Goal: Task Accomplishment & Management: Use online tool/utility

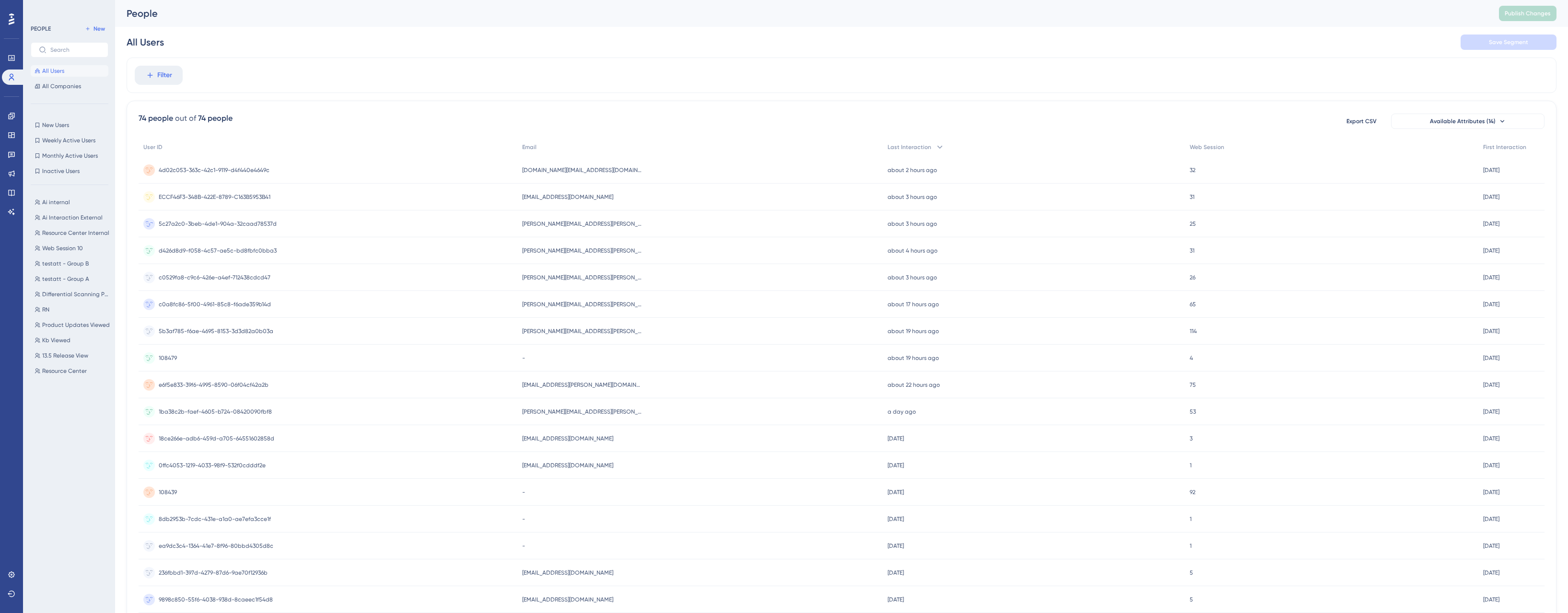
click at [476, 228] on div "5c27a2c0-3beb-4de1-904a-32caad78537d 5c27a2c0-3beb-4de1-904a-32caad78537d" at bounding box center [328, 224] width 379 height 27
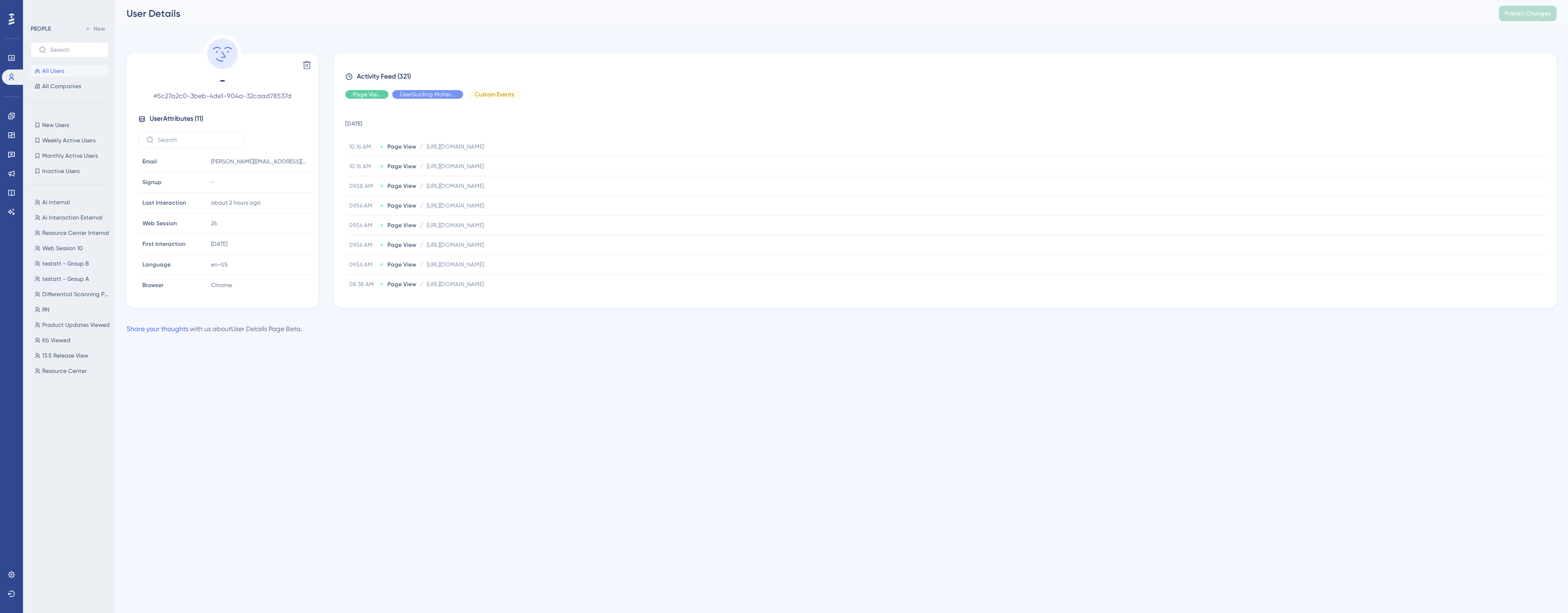
click at [406, 41] on div "Delete - # 5c27a2c0-3beb-4de1-904a-32caad78537d User Attributes ( 11 ) Email Em…" at bounding box center [842, 170] width 1430 height 273
click at [68, 231] on span "Resource Center Internal" at bounding box center [76, 233] width 67 height 7
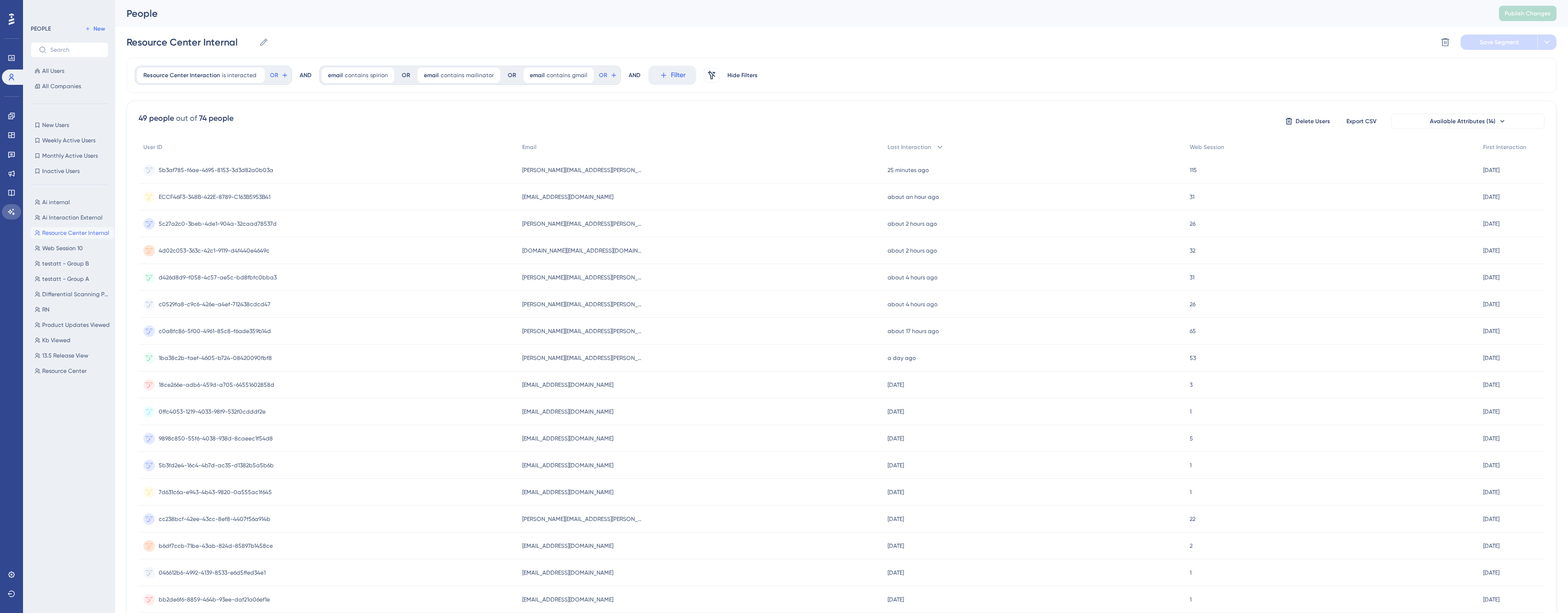
click at [12, 213] on icon at bounding box center [11, 211] width 7 height 7
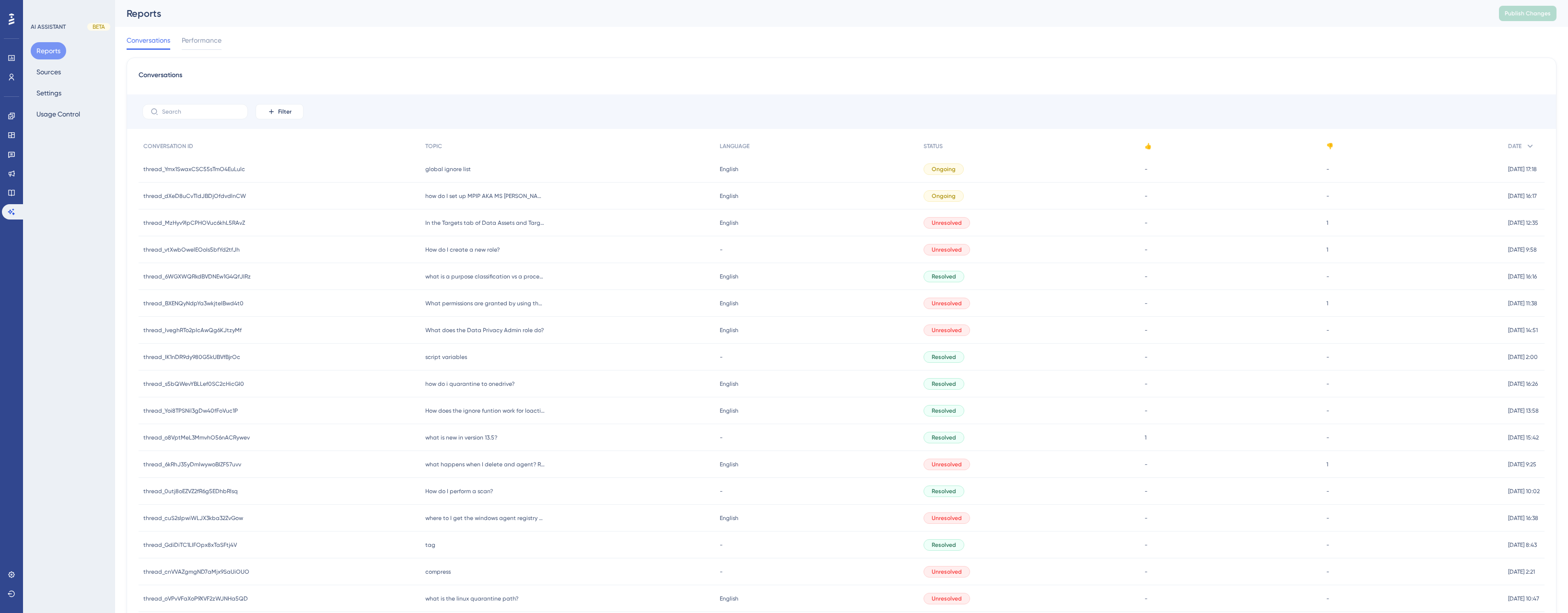
click at [494, 73] on div "Conversations" at bounding box center [842, 78] width 1406 height 17
click at [381, 58] on div "Conversations Filter CONVERSATION ID TOPIC LANGUAGE STATUS 👍 👎 DATE thread_Ymx1…" at bounding box center [842, 395] width 1430 height 677
click at [50, 73] on button "Sources" at bounding box center [49, 72] width 36 height 17
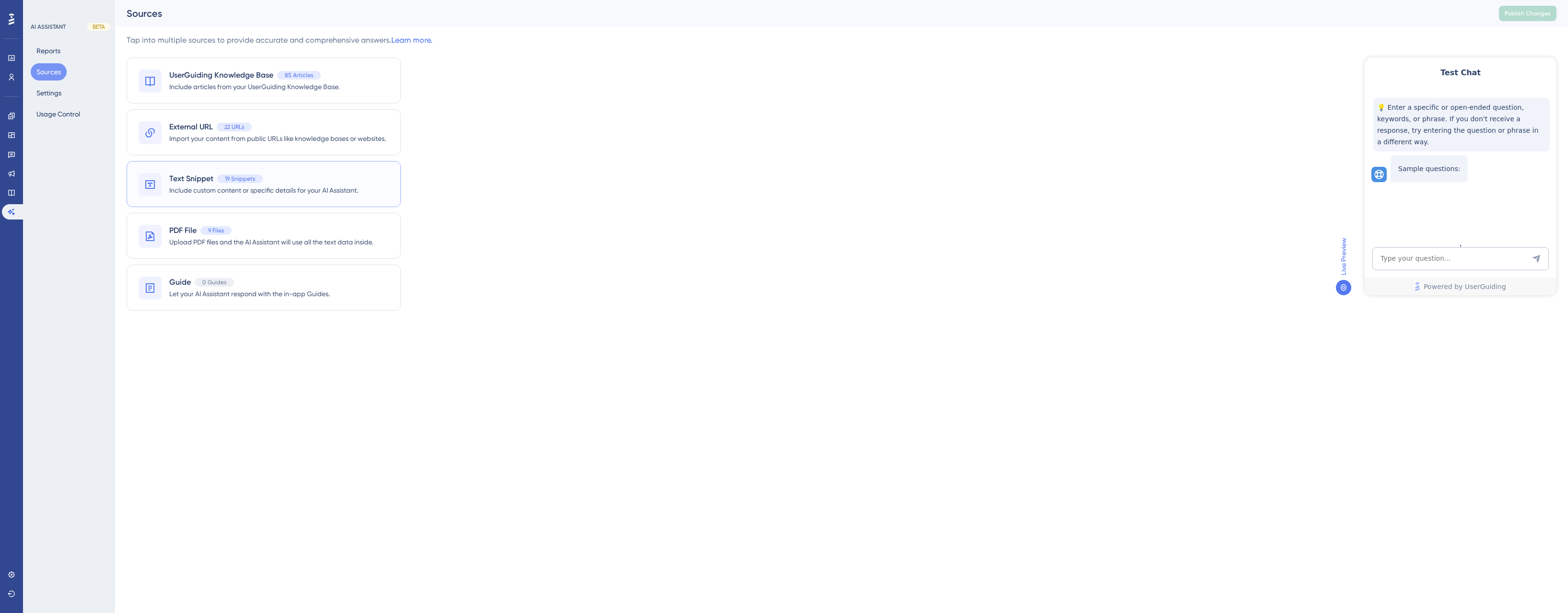
click at [293, 187] on span "Include custom content or specific details for your AI Assistant." at bounding box center [264, 190] width 189 height 12
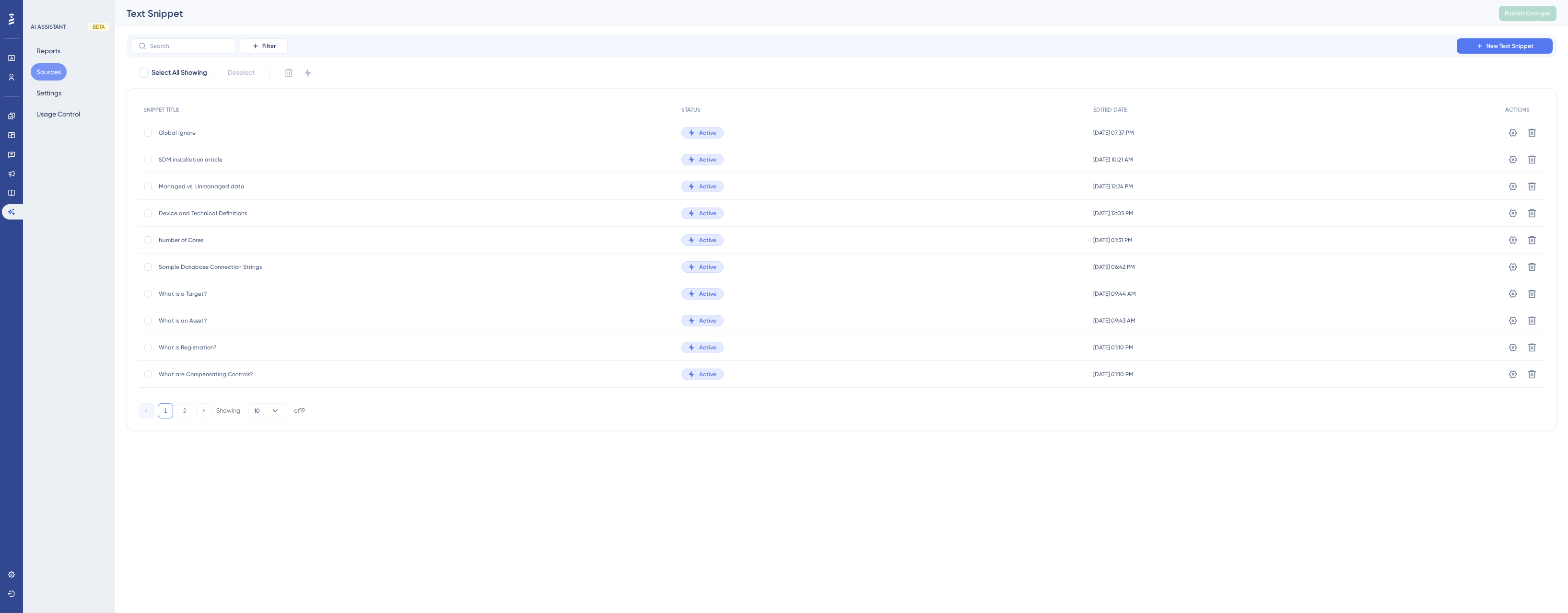
click at [187, 132] on span "Global Ignore" at bounding box center [235, 132] width 153 height 7
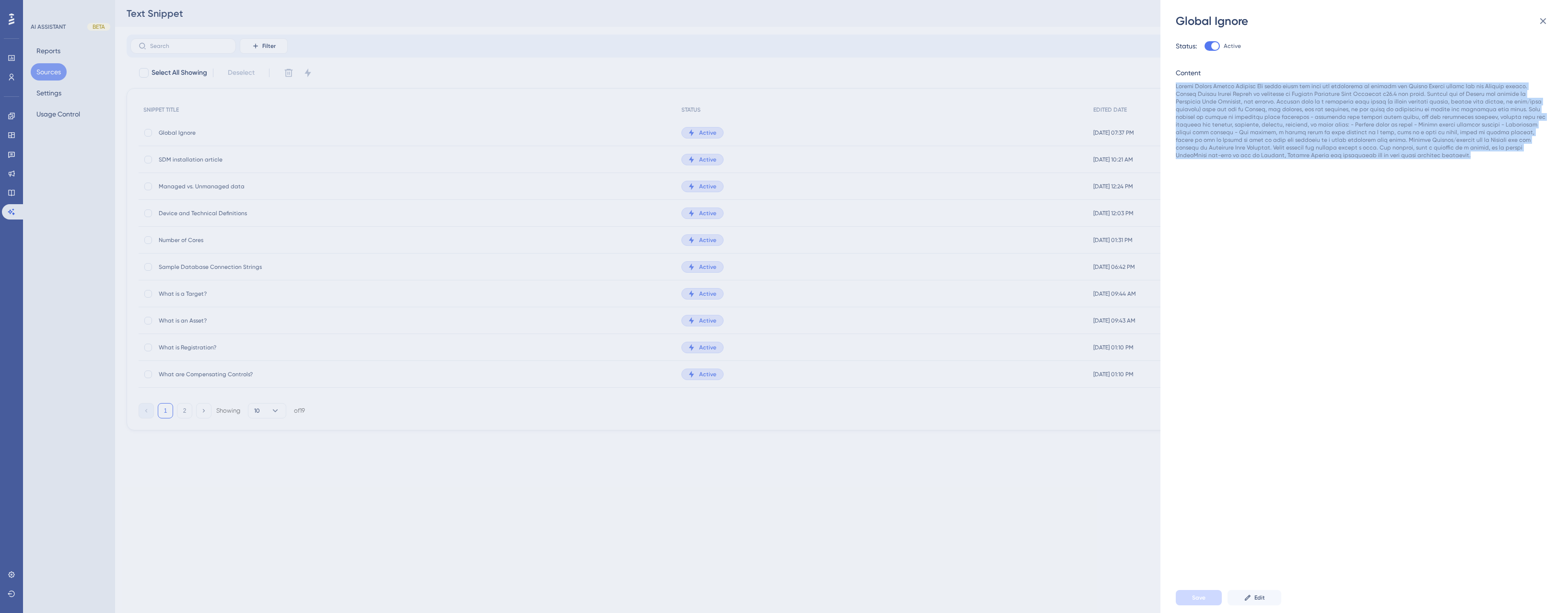
drag, startPoint x: 1261, startPoint y: 154, endPoint x: 1175, endPoint y: 83, distance: 111.5
click at [1176, 83] on div "Status: Active Content" at bounding box center [1369, 306] width 387 height 553
click at [1322, 99] on div at bounding box center [1361, 121] width 371 height 77
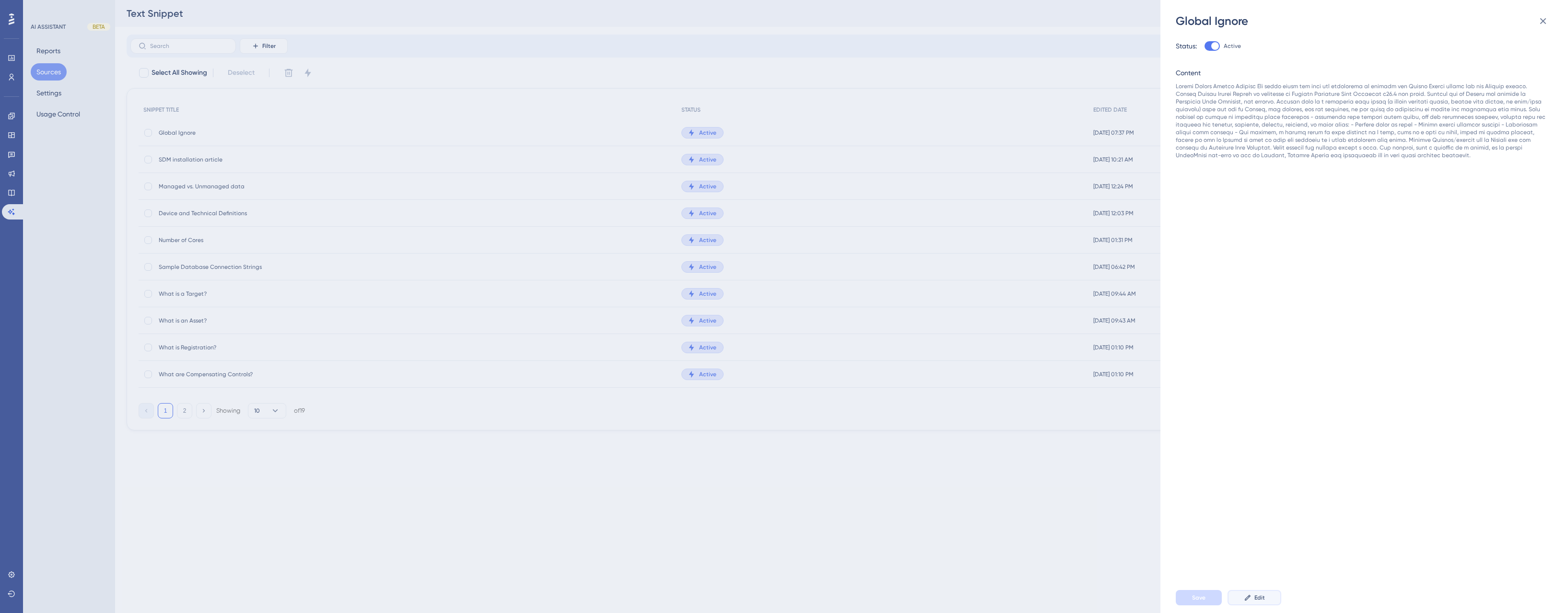
click at [1267, 598] on button "Edit" at bounding box center [1254, 598] width 54 height 15
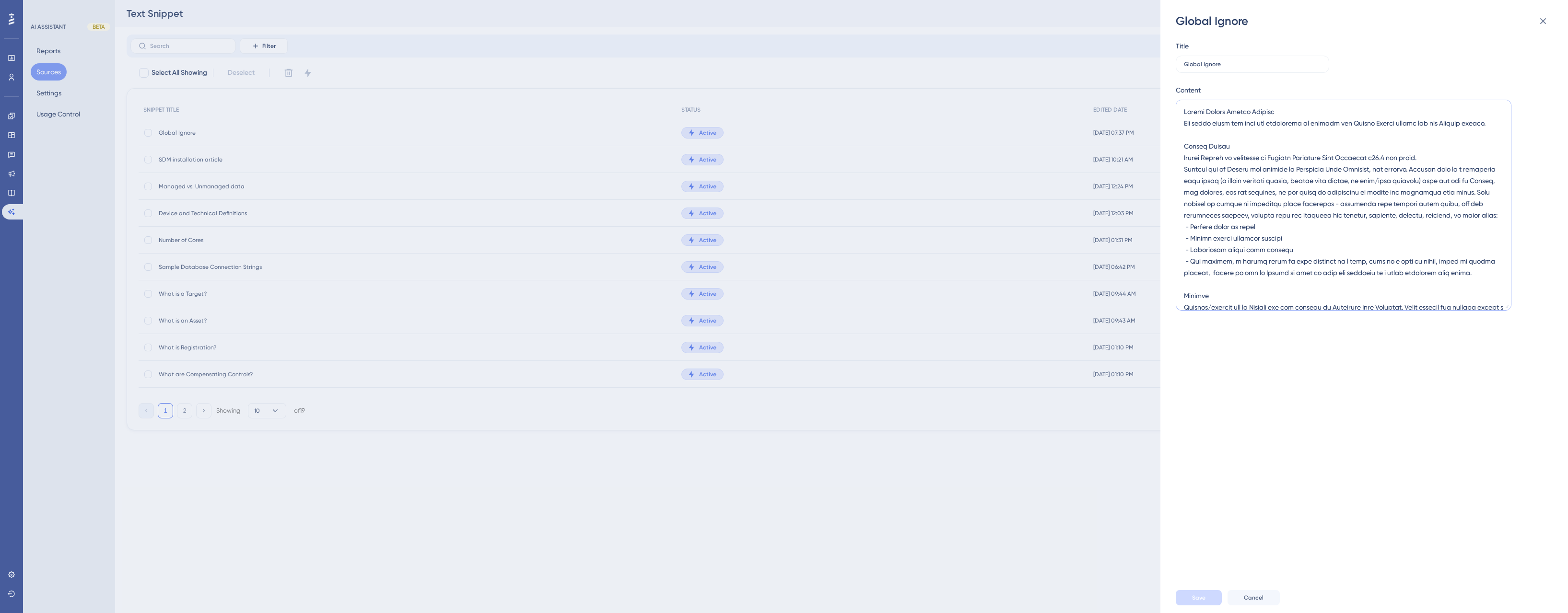
drag, startPoint x: 1220, startPoint y: 150, endPoint x: 1177, endPoint y: 152, distance: 43.0
click at [1177, 152] on textarea at bounding box center [1344, 205] width 336 height 211
click at [1230, 155] on textarea at bounding box center [1344, 205] width 336 height 211
drag, startPoint x: 1241, startPoint y: 149, endPoint x: 1188, endPoint y: 152, distance: 53.1
click at [1188, 152] on textarea at bounding box center [1344, 205] width 336 height 211
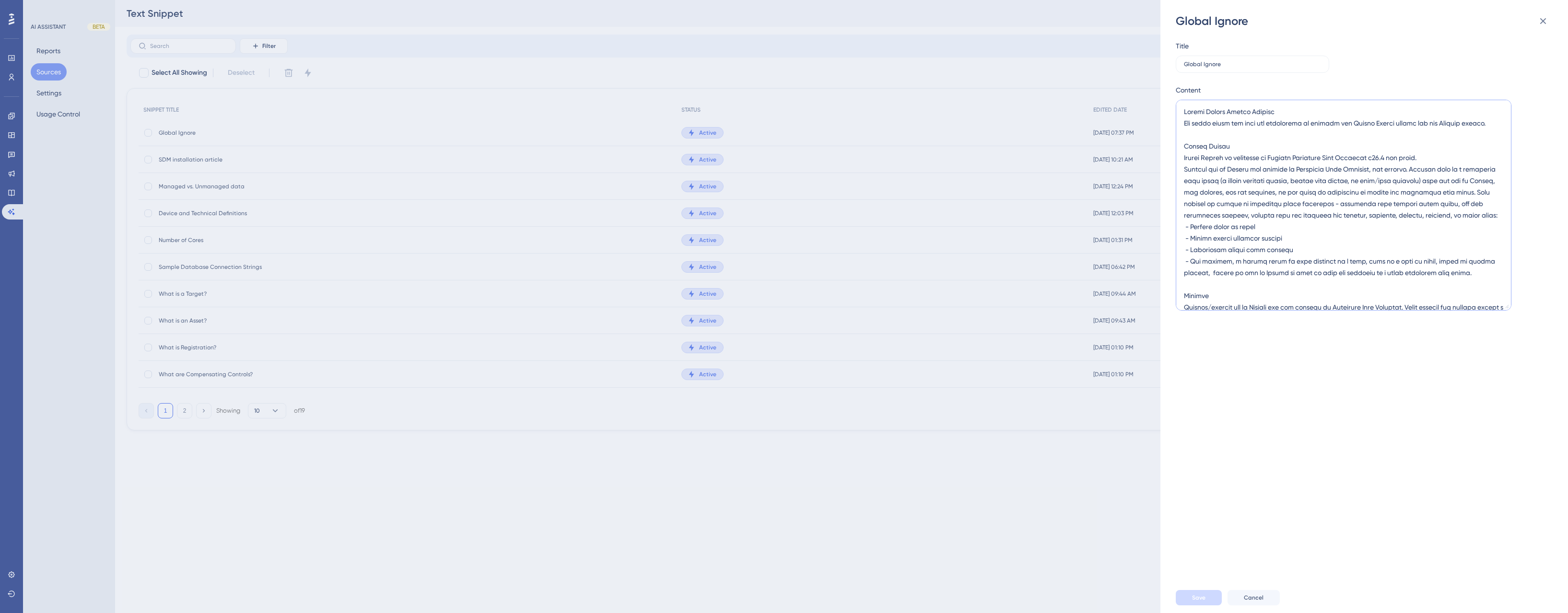
drag, startPoint x: 1184, startPoint y: 149, endPoint x: 1227, endPoint y: 147, distance: 43.0
click at [1227, 147] on textarea at bounding box center [1344, 205] width 336 height 211
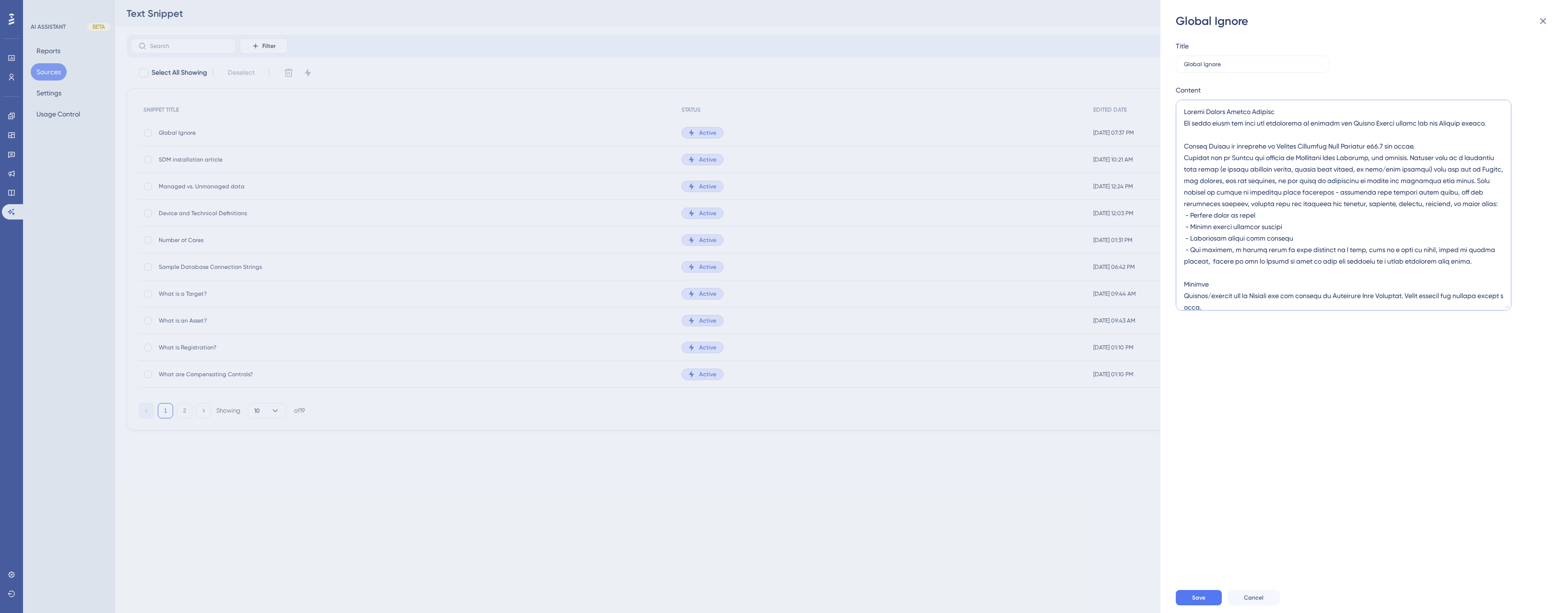
drag, startPoint x: 1184, startPoint y: 157, endPoint x: 1494, endPoint y: 259, distance: 326.3
click at [1494, 259] on textarea at bounding box center [1344, 205] width 336 height 211
type textarea "Global Ignore Versus Exclude End users often ask what the difference is between…"
click at [1208, 598] on button "Save" at bounding box center [1199, 598] width 46 height 15
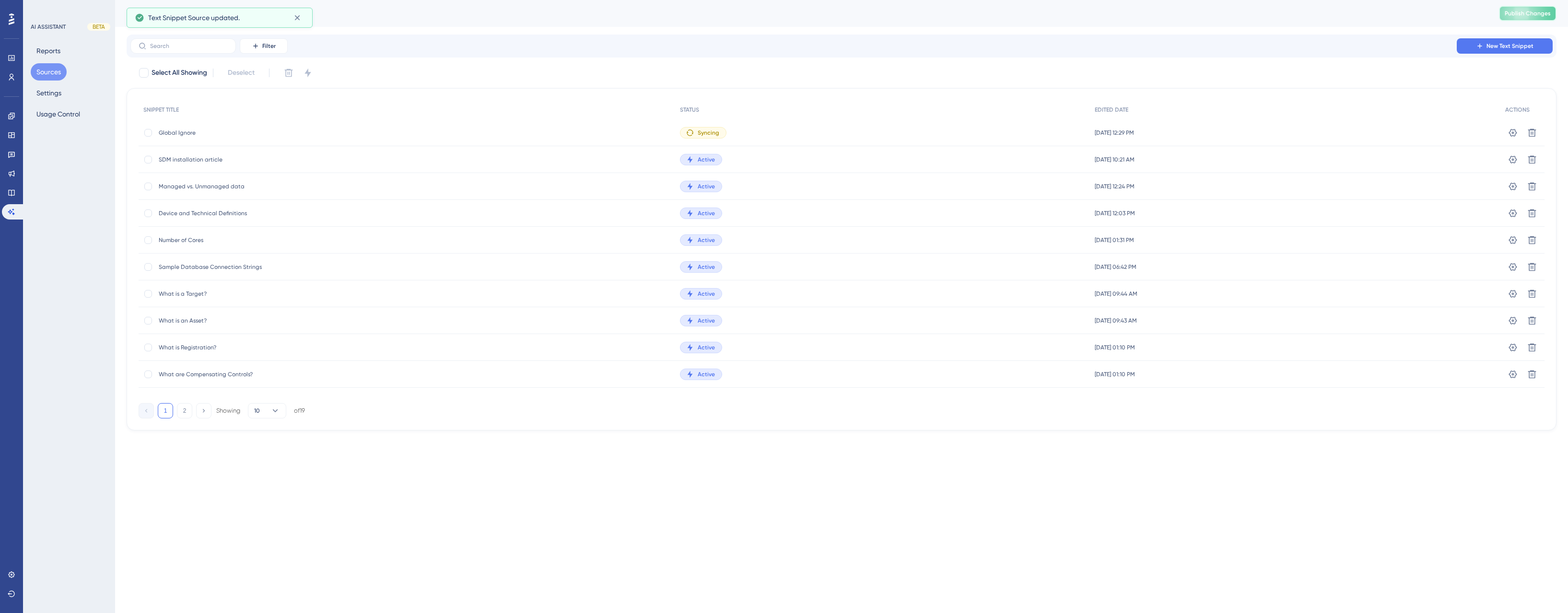
click at [1516, 14] on span "Publish Changes" at bounding box center [1527, 14] width 46 height 7
click at [1367, 20] on div "Text Snippet" at bounding box center [801, 13] width 1348 height 14
